Goal: Task Accomplishment & Management: Use online tool/utility

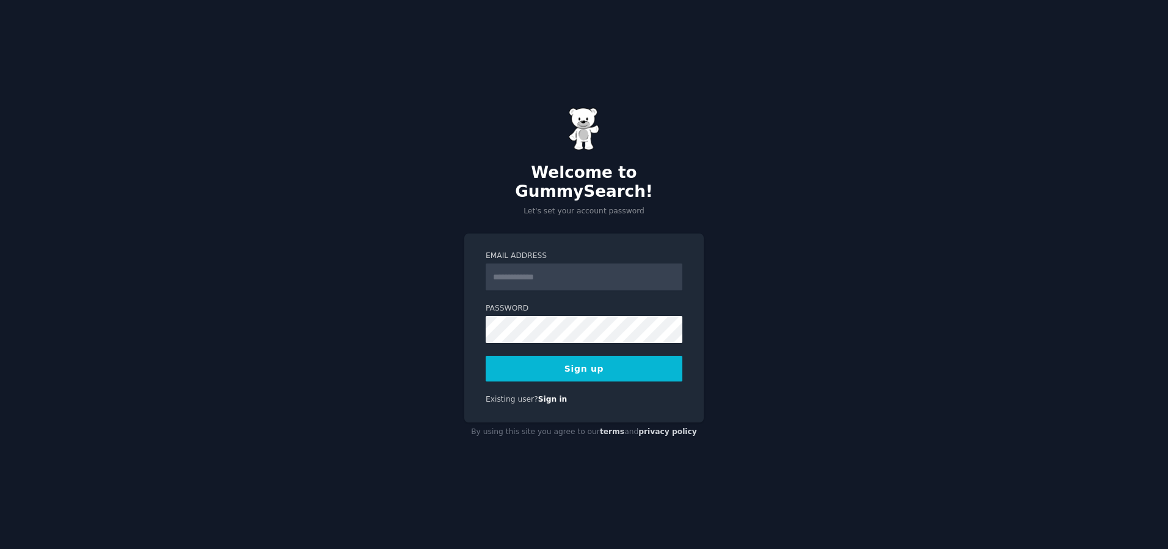
click at [529, 276] on input "Email Address" at bounding box center [584, 276] width 197 height 27
type input "**********"
click at [574, 366] on button "Sign up" at bounding box center [584, 369] width 197 height 26
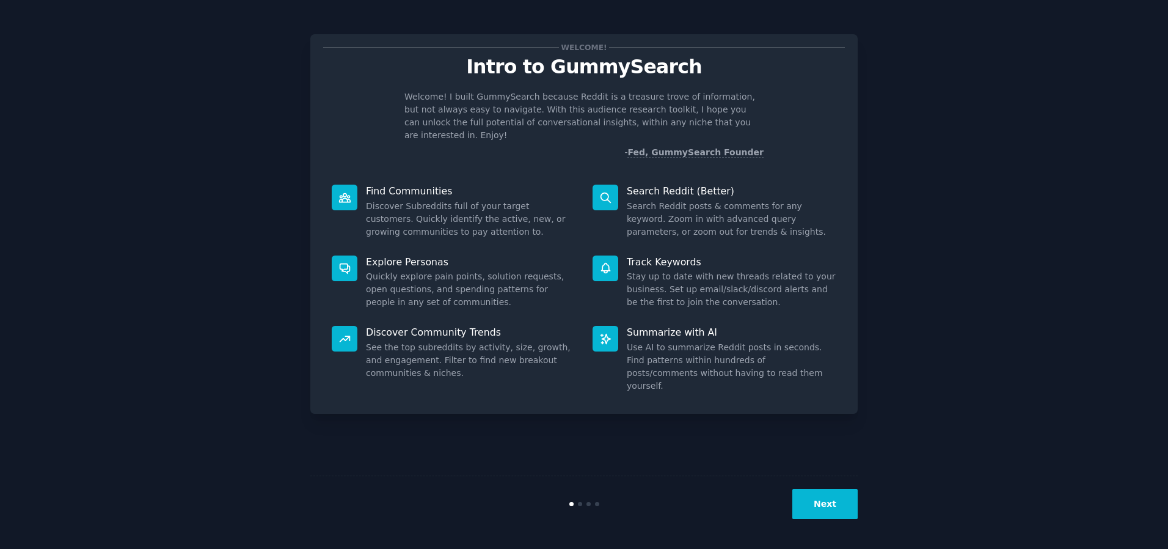
click at [822, 500] on button "Next" at bounding box center [825, 504] width 65 height 30
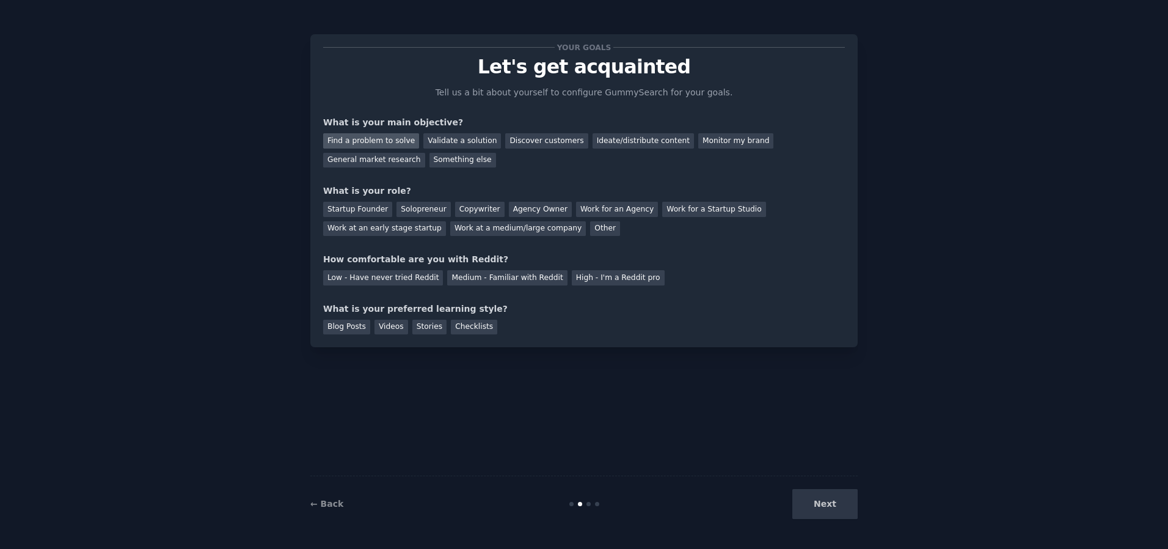
click at [342, 142] on div "Find a problem to solve" at bounding box center [371, 140] width 96 height 15
click at [375, 159] on div "General market research" at bounding box center [374, 160] width 102 height 15
click at [607, 208] on div "Work for an Agency" at bounding box center [617, 209] width 82 height 15
click at [466, 277] on div "Medium - Familiar with Reddit" at bounding box center [507, 277] width 120 height 15
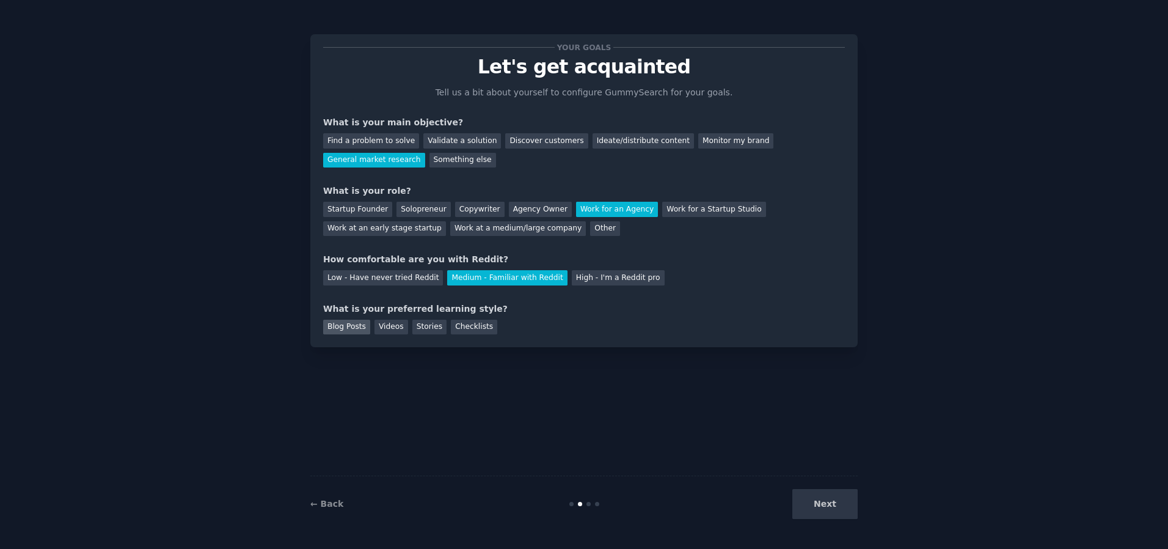
click at [341, 326] on div "Blog Posts" at bounding box center [346, 327] width 47 height 15
click at [474, 321] on div "Checklists" at bounding box center [474, 327] width 46 height 15
click at [349, 328] on div "Blog Posts" at bounding box center [346, 327] width 47 height 15
click at [815, 507] on button "Next" at bounding box center [825, 504] width 65 height 30
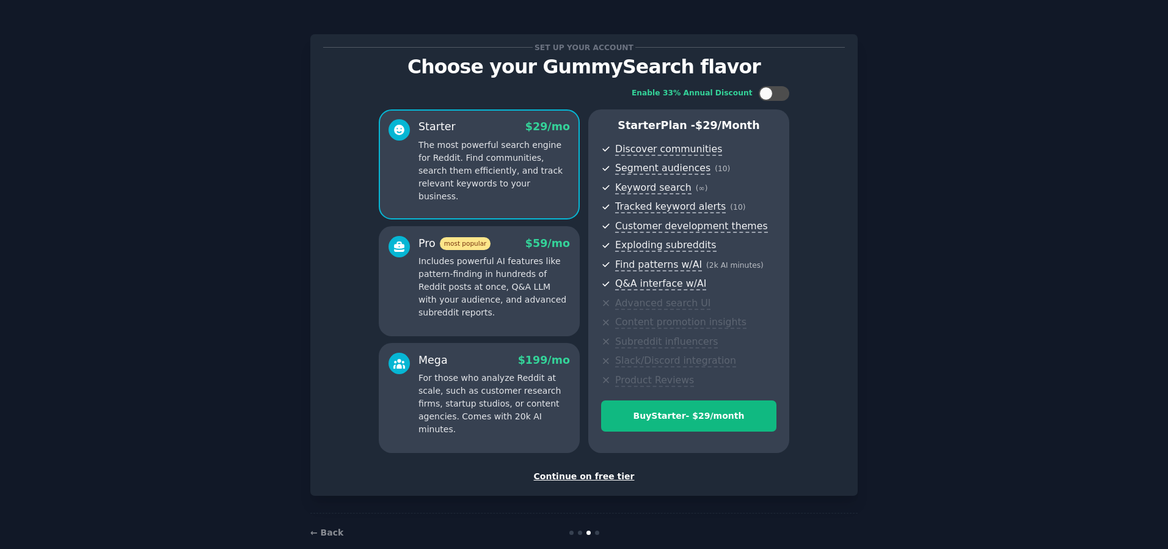
scroll to position [2, 0]
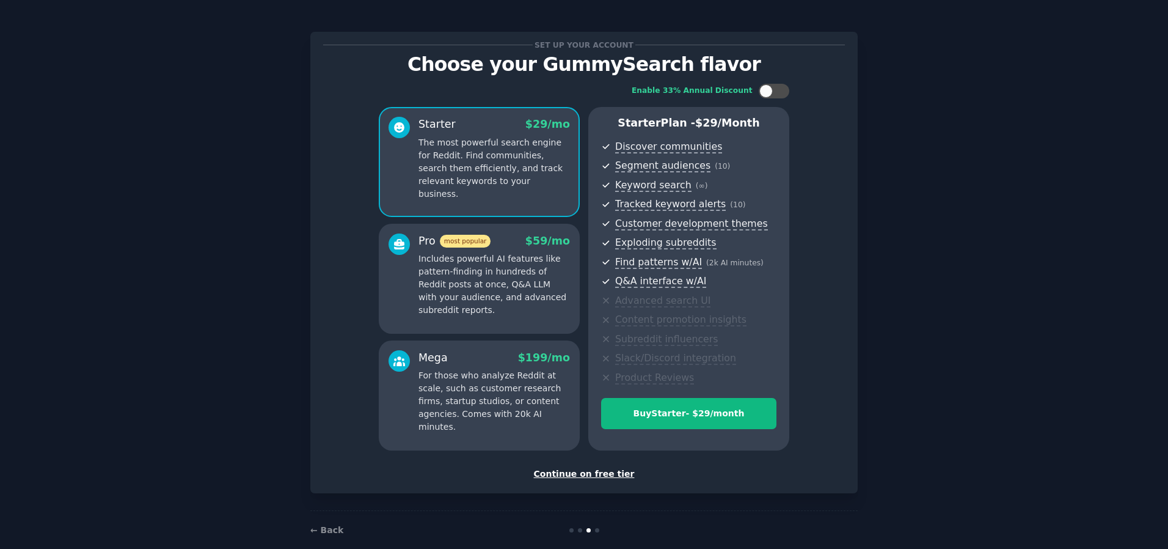
click at [450, 90] on div "Enable 33% Annual Discount" at bounding box center [584, 91] width 411 height 15
click at [593, 477] on div "Continue on free tier" at bounding box center [584, 473] width 522 height 13
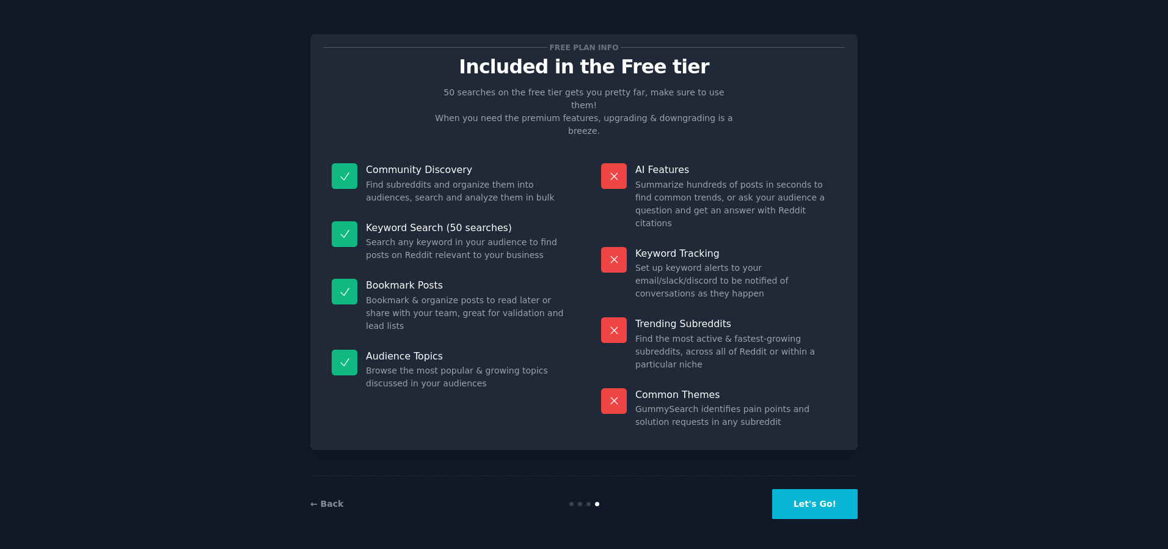
click at [795, 506] on button "Let's Go!" at bounding box center [815, 504] width 86 height 30
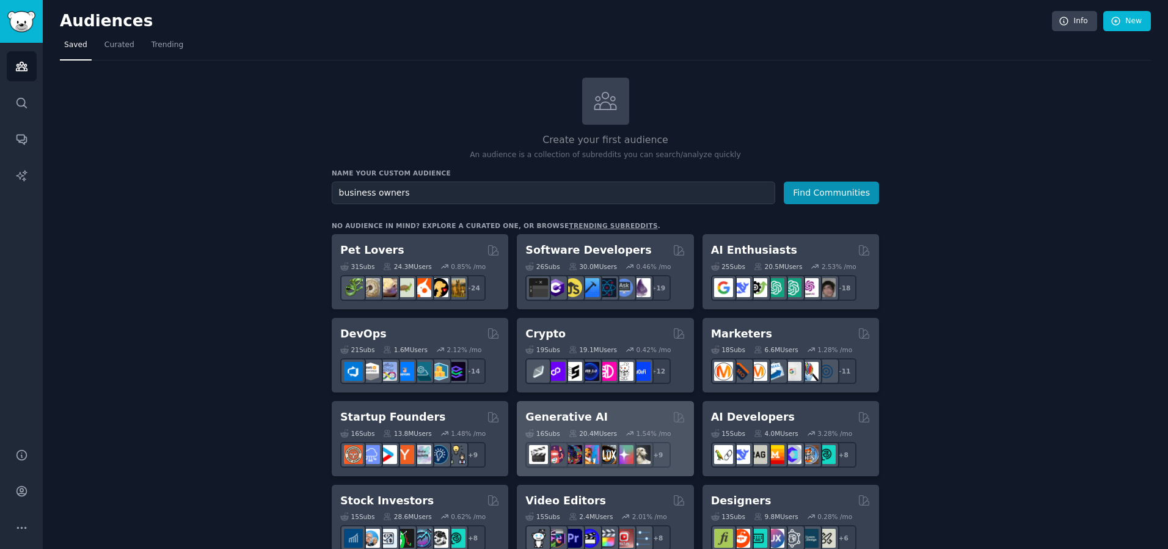
scroll to position [2, 0]
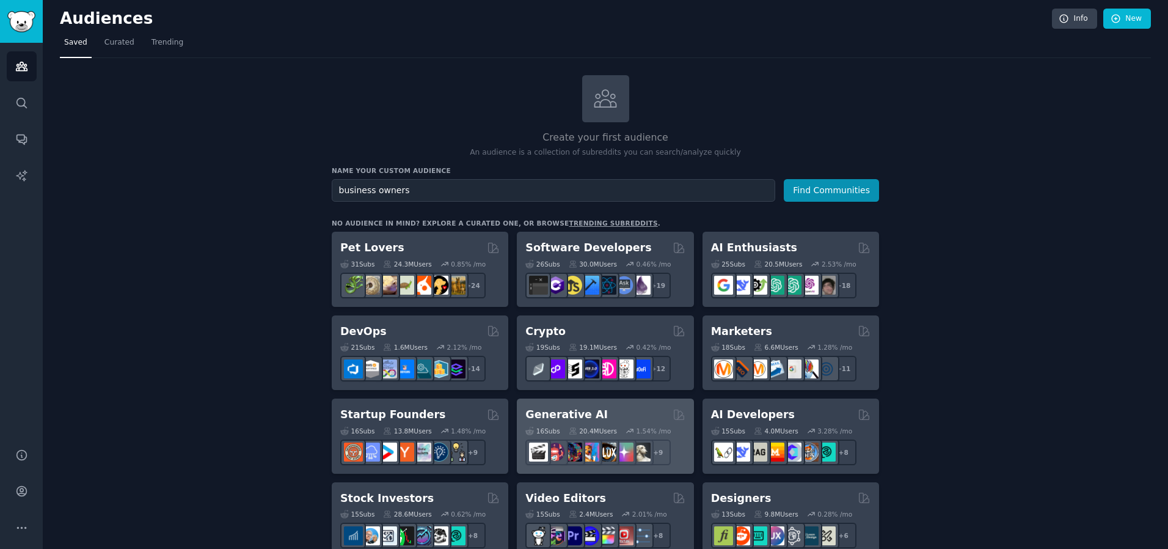
type input "business owners"
click at [784, 179] on button "Find Communities" at bounding box center [831, 190] width 95 height 23
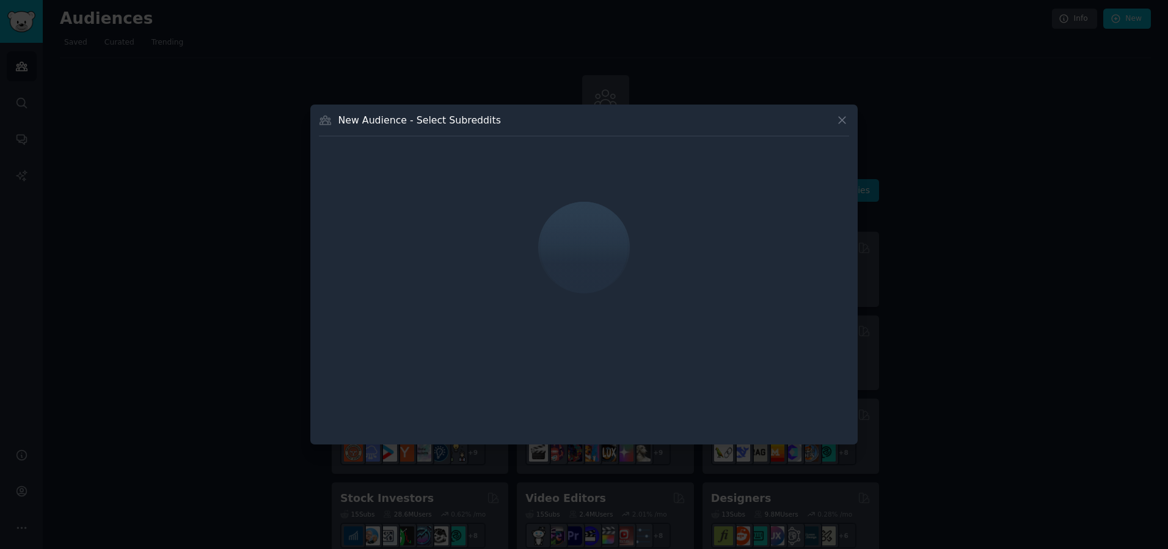
click at [843, 118] on icon at bounding box center [842, 120] width 7 height 7
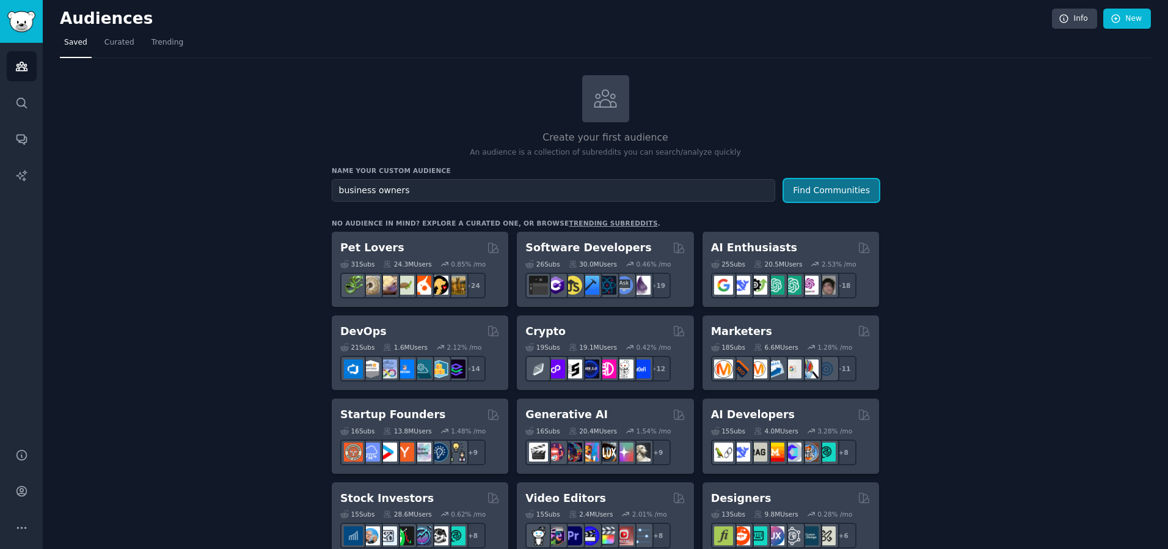
click at [854, 186] on button "Find Communities" at bounding box center [831, 190] width 95 height 23
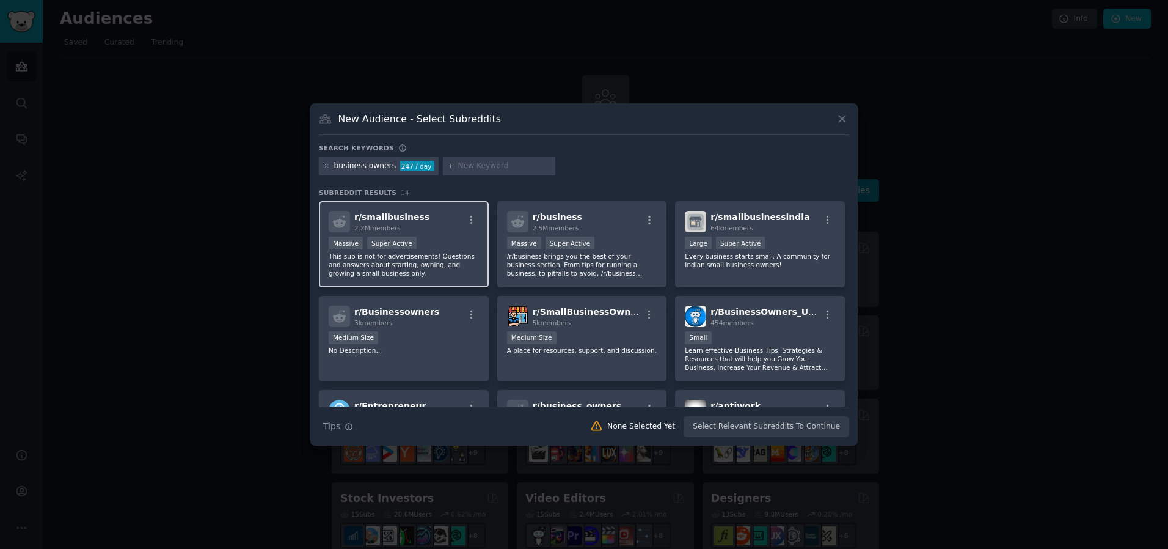
click at [438, 230] on div "r/ smallbusiness 2.2M members" at bounding box center [404, 221] width 150 height 21
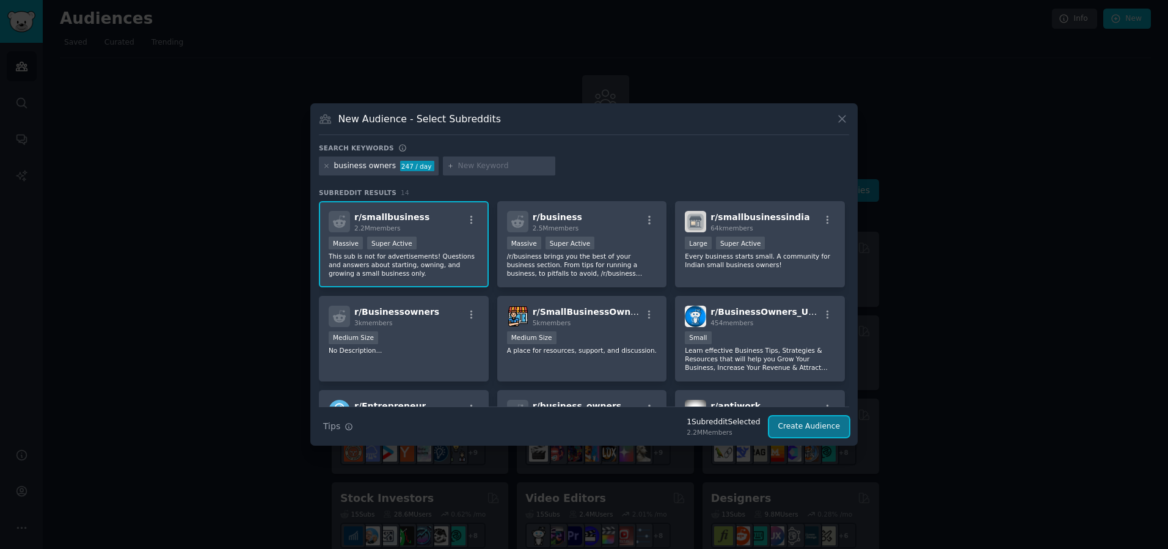
click at [832, 426] on button "Create Audience" at bounding box center [809, 426] width 81 height 21
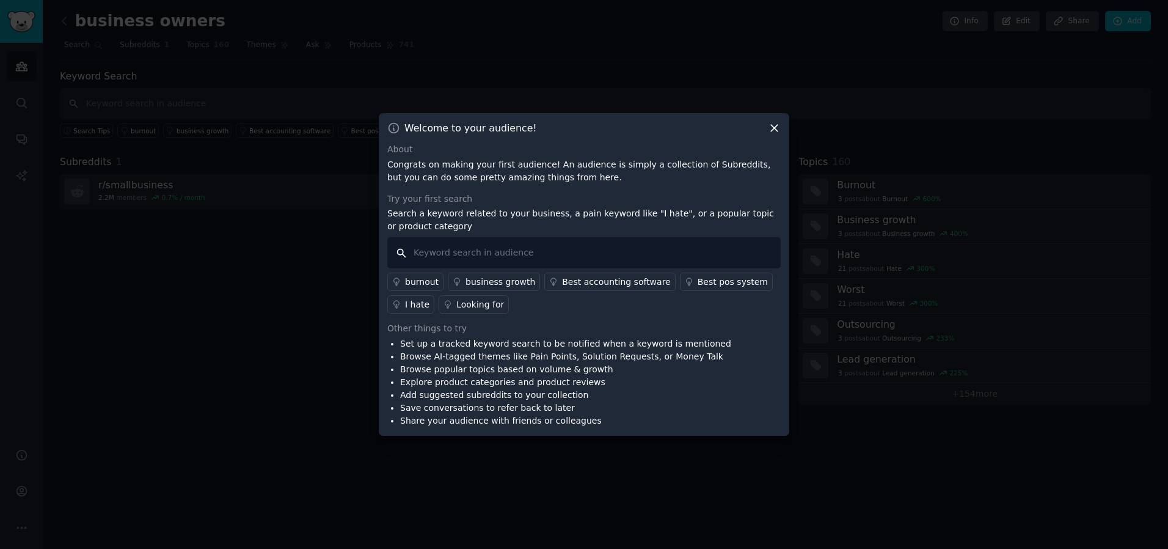
click at [592, 248] on input "text" at bounding box center [584, 252] width 394 height 31
click at [777, 129] on icon at bounding box center [774, 128] width 13 height 13
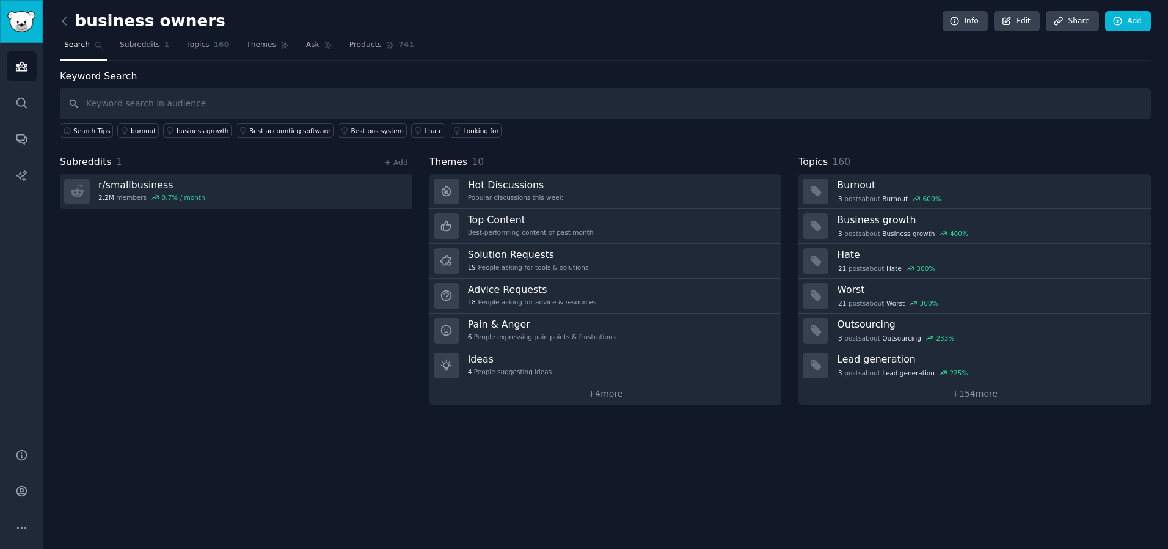
click at [35, 18] on link "Sidebar" at bounding box center [21, 21] width 43 height 43
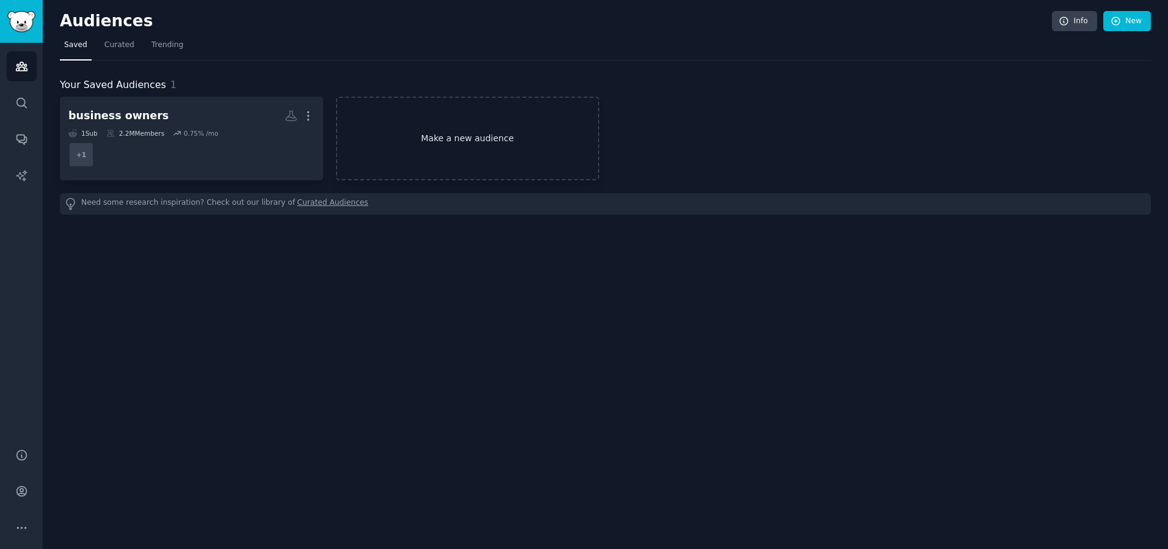
click at [500, 134] on link "Make a new audience" at bounding box center [467, 139] width 263 height 84
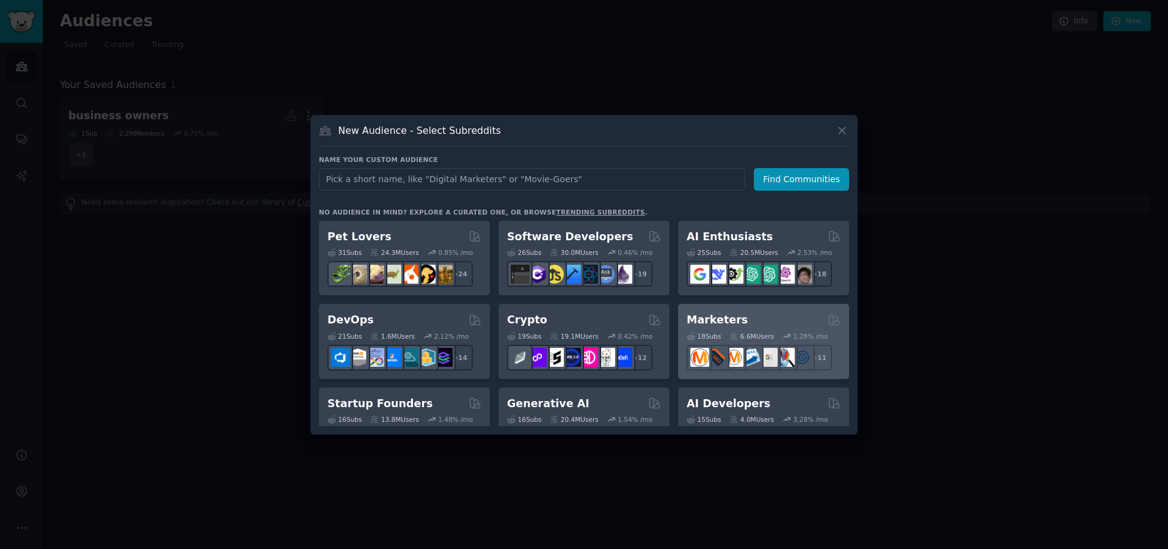
click at [747, 316] on div "Marketers" at bounding box center [764, 319] width 154 height 15
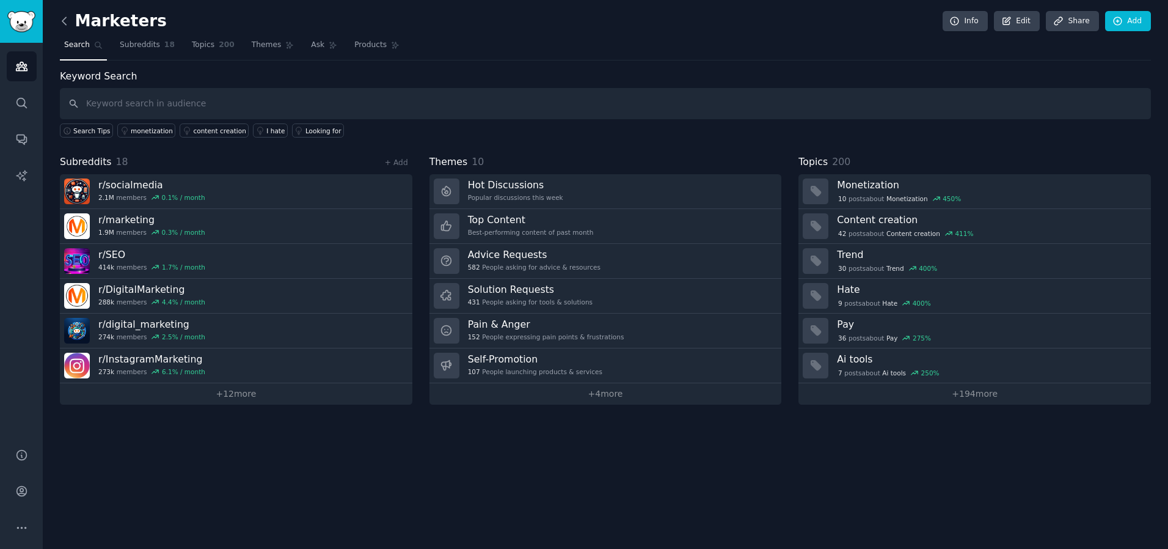
click at [62, 23] on icon at bounding box center [64, 21] width 13 height 13
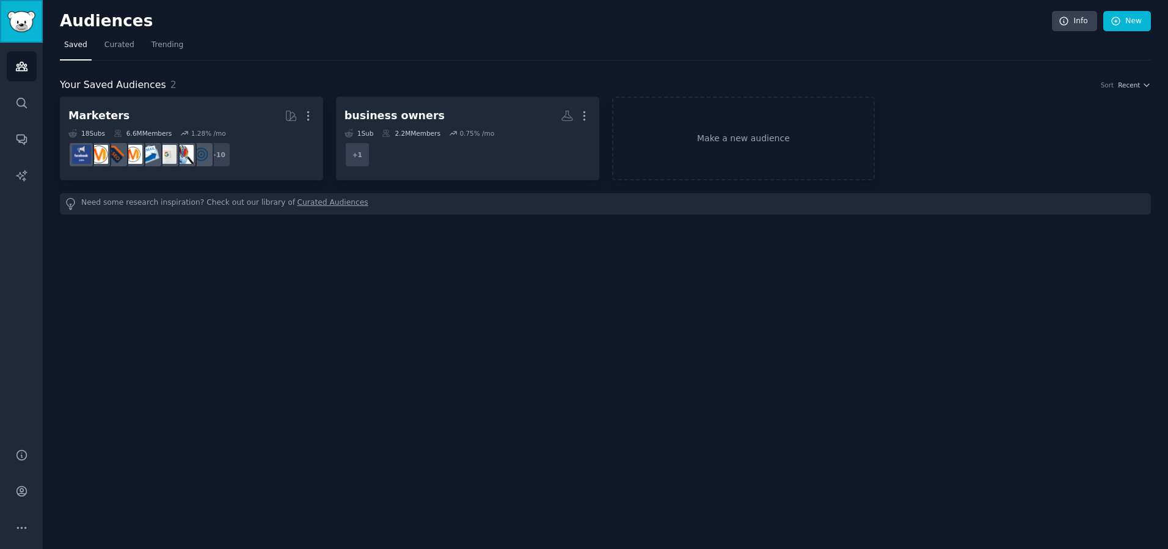
click at [15, 20] on img "Sidebar" at bounding box center [21, 21] width 28 height 21
